Goal: Find contact information: Find contact information

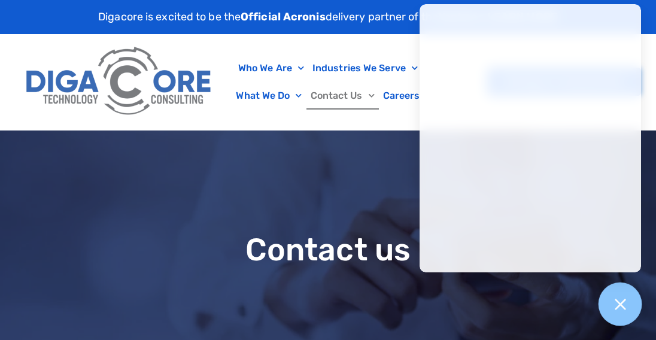
click at [621, 309] on icon at bounding box center [621, 304] width 16 height 16
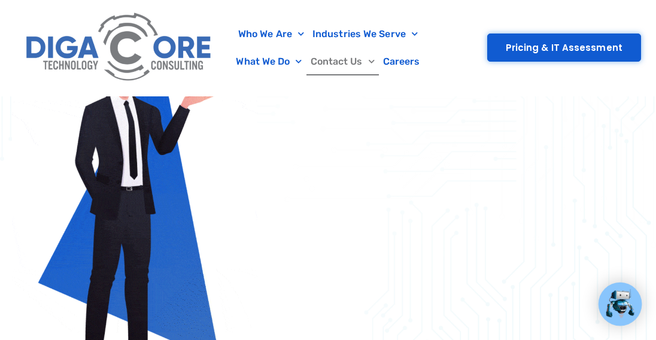
scroll to position [539, 0]
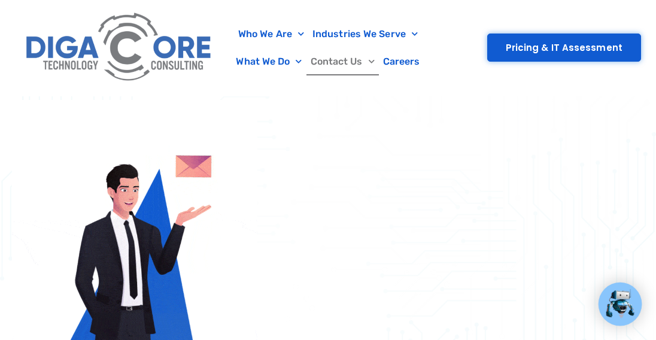
click at [255, 161] on img at bounding box center [135, 305] width 246 height 411
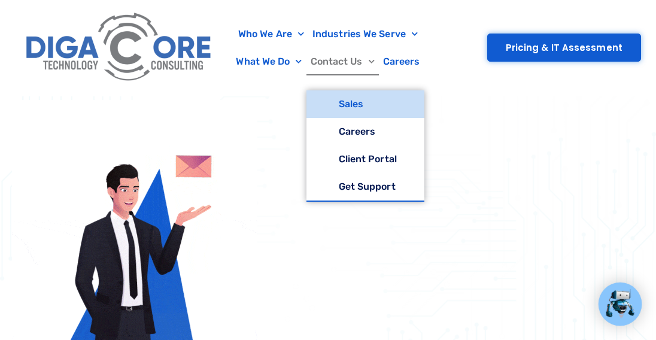
click at [339, 63] on link "Contact Us" at bounding box center [343, 62] width 72 height 28
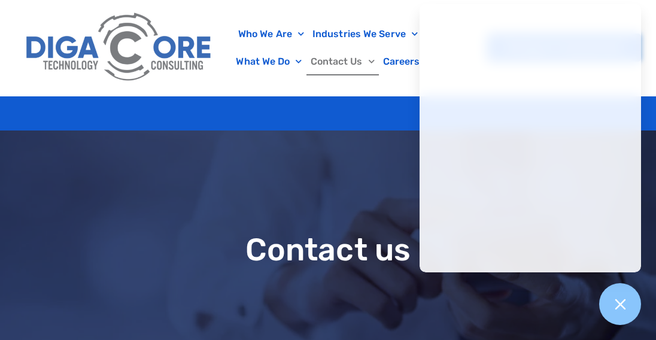
scroll to position [1061, 0]
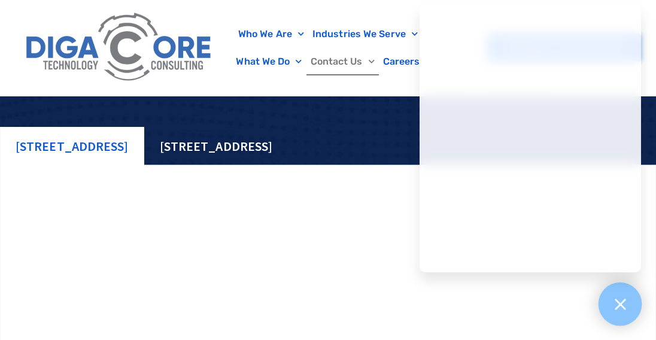
click at [621, 307] on icon at bounding box center [621, 304] width 16 height 16
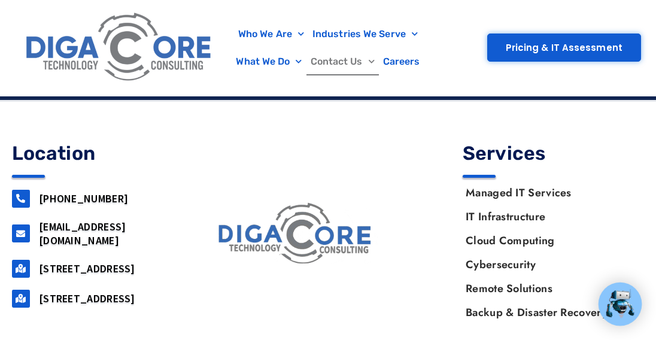
scroll to position [1530, 0]
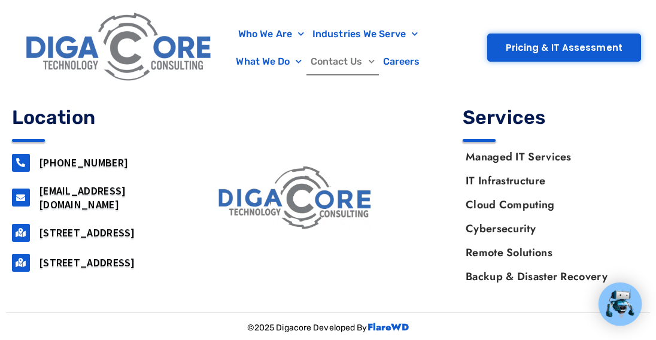
click at [457, 84] on div "Who We Are About Us Our Leadership Testimonials Blog Industries We Serve Health…" at bounding box center [328, 48] width 627 height 96
